Goal: Navigation & Orientation: Find specific page/section

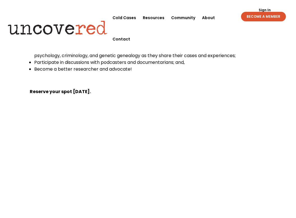
scroll to position [79, 0]
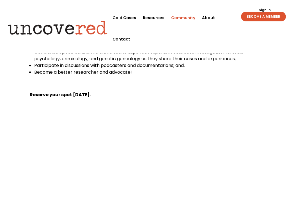
click at [182, 17] on link "Community" at bounding box center [183, 17] width 24 height 21
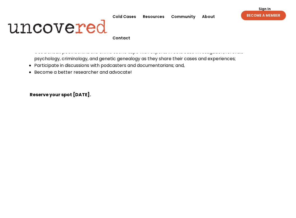
scroll to position [103, 0]
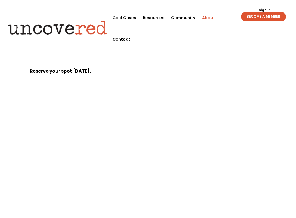
click at [207, 18] on link "About" at bounding box center [208, 17] width 13 height 21
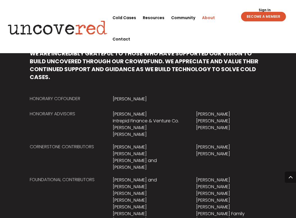
scroll to position [365, 0]
